Goal: Communication & Community: Answer question/provide support

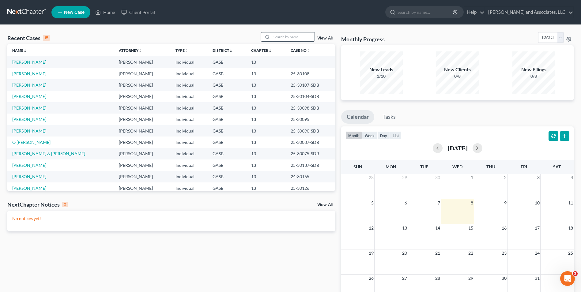
click at [282, 35] on input "search" at bounding box center [293, 36] width 43 height 9
type input "[PERSON_NAME]"
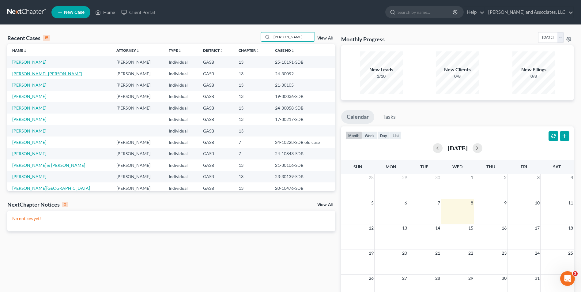
click at [32, 74] on link "[PERSON_NAME], [PERSON_NAME]" at bounding box center [47, 73] width 70 height 5
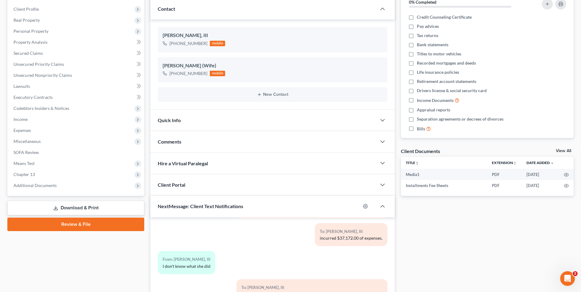
scroll to position [168, 0]
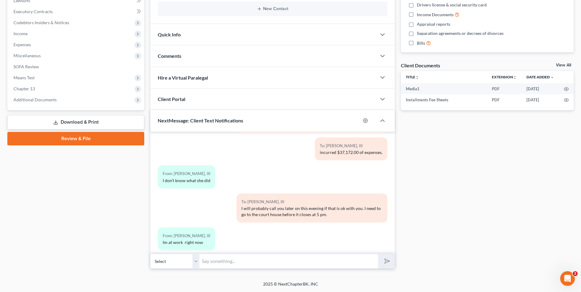
click at [218, 259] on input "text" at bounding box center [288, 261] width 178 height 15
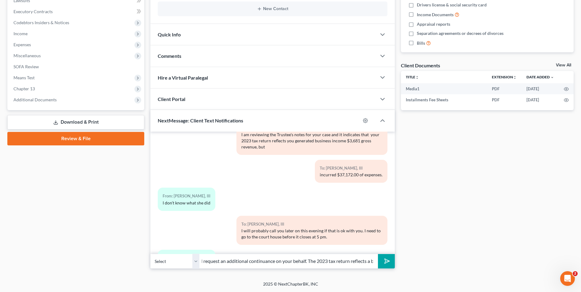
scroll to position [5096, 0]
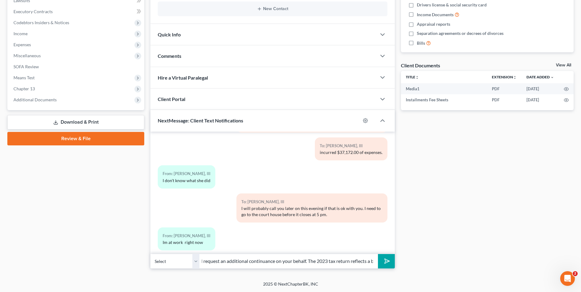
type input "Good Morning, [PERSON_NAME]. This is Attorney [PERSON_NAME]. I will request an …"
click at [388, 262] on icon "submit" at bounding box center [385, 261] width 9 height 9
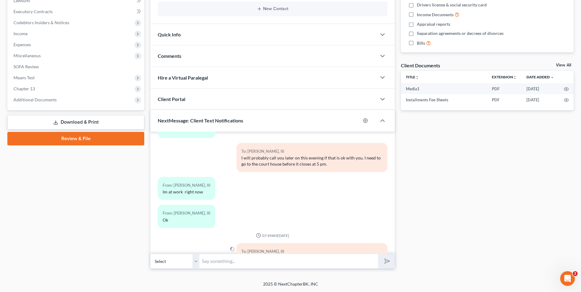
click at [330, 261] on input "text" at bounding box center [288, 261] width 178 height 15
click at [210, 261] on input "and business loss" at bounding box center [288, 261] width 178 height 15
click at [267, 260] on input "and a significant business loss" at bounding box center [288, 261] width 178 height 15
type input "and a significant business loss. Please contact your IRS preparer to quickly am…"
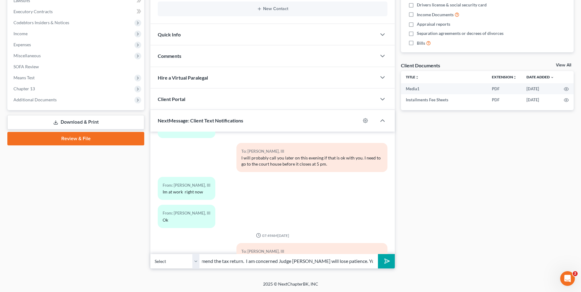
scroll to position [0, 0]
click at [384, 259] on icon "submit" at bounding box center [385, 261] width 9 height 9
click at [289, 259] on input "text" at bounding box center [288, 261] width 178 height 15
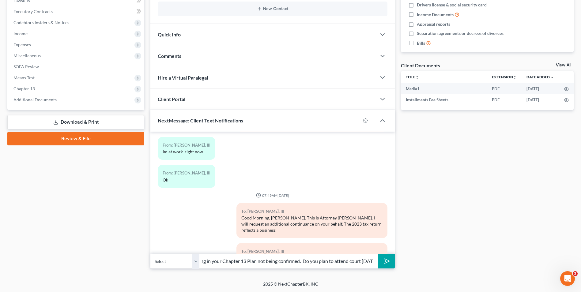
scroll to position [0, 168]
click at [302, 260] on input "has been active over a year and the tax matters have not been resolved resultin…" at bounding box center [288, 261] width 178 height 15
click at [372, 262] on input "has been active over a year and the tax matters have not been resolved resultin…" at bounding box center [288, 261] width 178 height 15
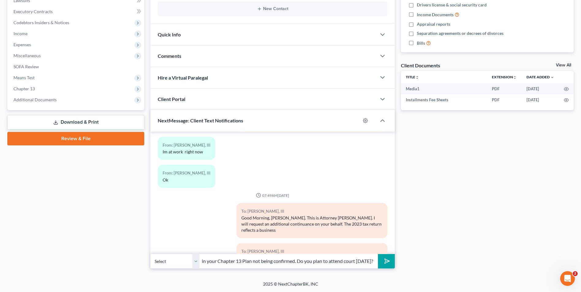
type input "has been active over a year and the tax matters have not been resolved resultin…"
click at [385, 265] on icon "submit" at bounding box center [385, 261] width 9 height 9
click at [282, 261] on input "text" at bounding box center [288, 261] width 178 height 15
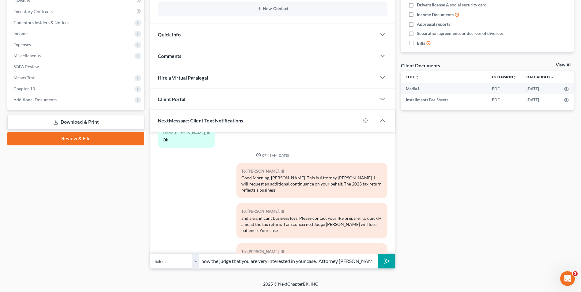
scroll to position [0, 86]
type input "Your presence may be very helpful and show the judge that you are very interest…"
click at [383, 264] on icon "submit" at bounding box center [386, 261] width 6 height 6
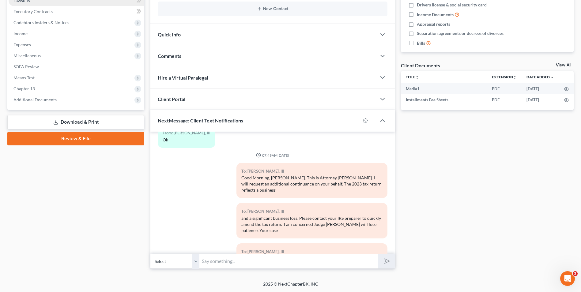
scroll to position [5261, 0]
